Goal: Task Accomplishment & Management: Complete application form

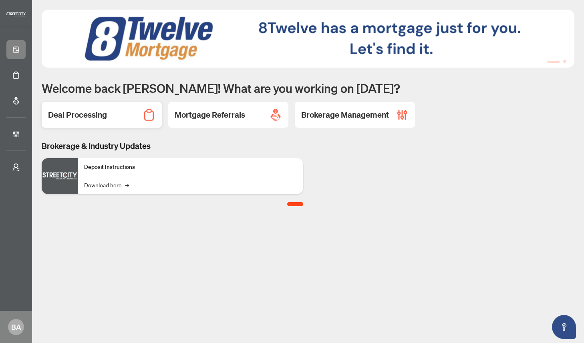
click at [115, 119] on div "Deal Processing" at bounding box center [102, 115] width 120 height 26
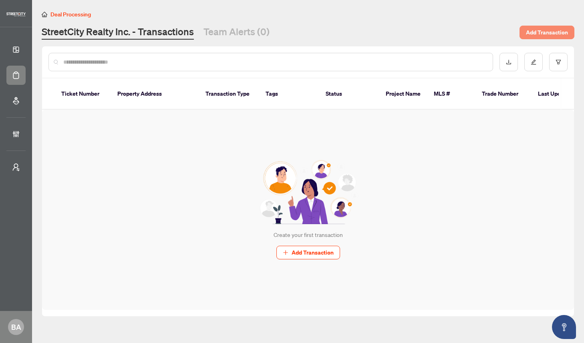
click at [544, 32] on span "Add Transaction" at bounding box center [546, 32] width 42 height 13
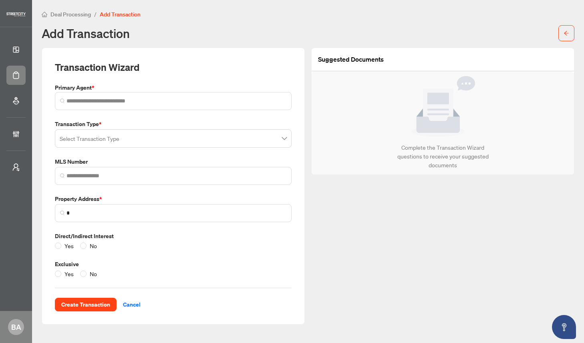
click at [154, 139] on input "search" at bounding box center [170, 140] width 220 height 18
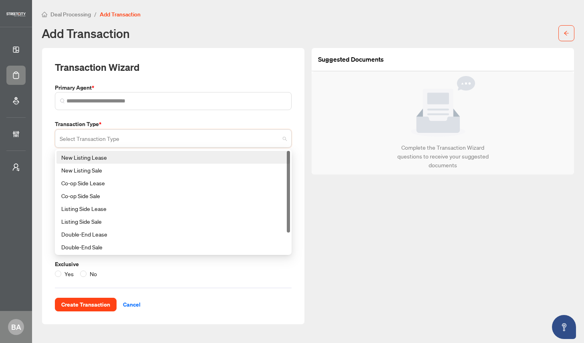
click at [143, 160] on div "New Listing Lease" at bounding box center [173, 157] width 224 height 9
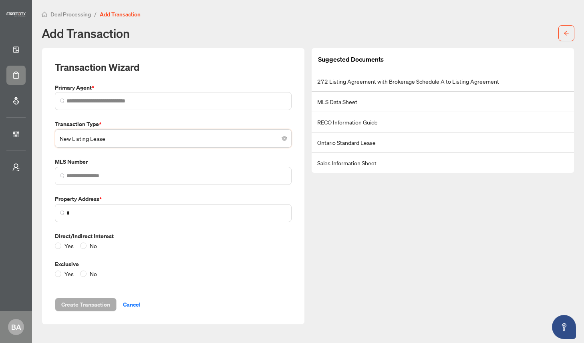
click at [231, 138] on span "New Listing Lease" at bounding box center [173, 138] width 227 height 15
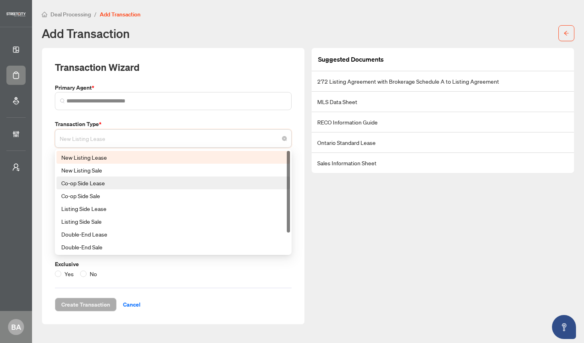
click at [174, 183] on div "Co-op Side Lease" at bounding box center [173, 183] width 224 height 9
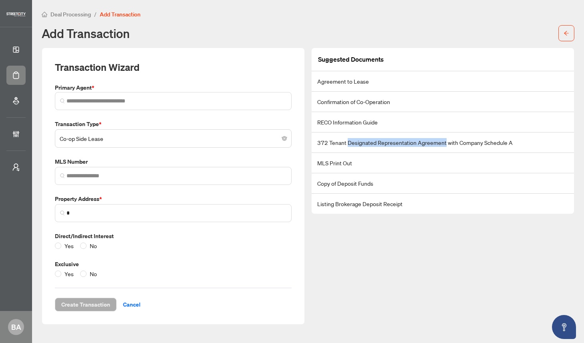
drag, startPoint x: 347, startPoint y: 142, endPoint x: 443, endPoint y: 142, distance: 96.1
click at [443, 142] on li "372 Tenant Designated Representation Agreement with Company Schedule A" at bounding box center [442, 142] width 262 height 20
copy li "Designated Representation Agreement"
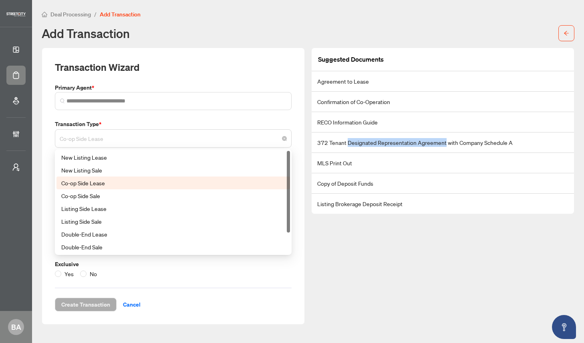
click at [170, 133] on span "Co-op Side Lease" at bounding box center [173, 138] width 227 height 15
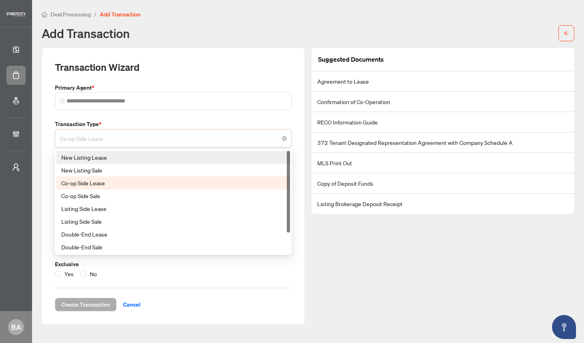
scroll to position [26, 0]
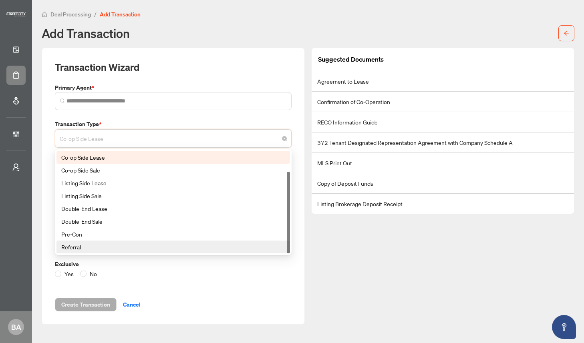
click at [147, 246] on div "Referral" at bounding box center [173, 247] width 224 height 9
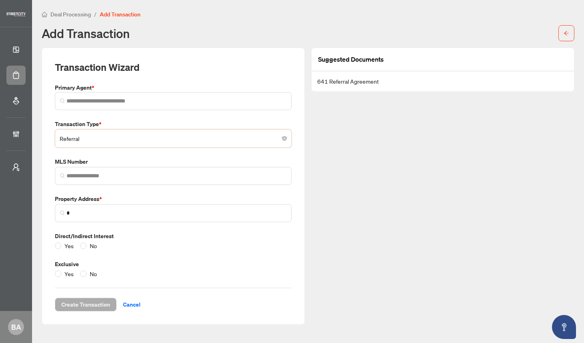
click at [152, 192] on div "Transaction Type * Referral Referral 24 185 New Listing Sale Co-op Side Lease C…" at bounding box center [173, 199] width 243 height 158
click at [162, 158] on label "MLS Number" at bounding box center [173, 161] width 237 height 9
click at [373, 132] on div "Suggested Documents 641 Referral Agreement" at bounding box center [442, 186] width 269 height 277
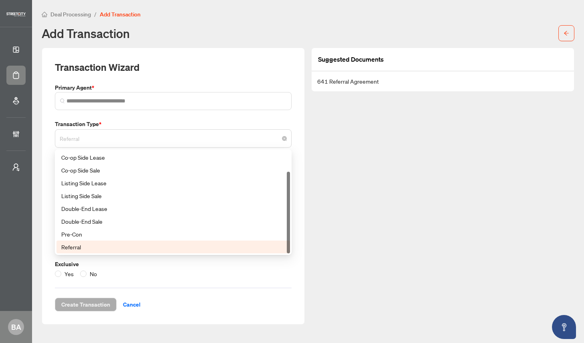
click at [182, 141] on span "Referral" at bounding box center [173, 138] width 227 height 15
click at [144, 160] on div "Co-op Side Lease" at bounding box center [173, 157] width 224 height 9
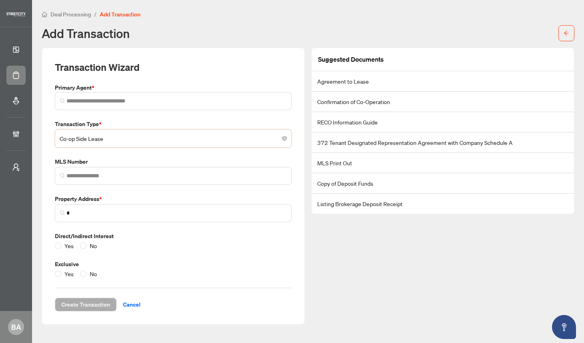
click at [265, 40] on div "Add Transaction" at bounding box center [308, 33] width 532 height 16
